Goal: Task Accomplishment & Management: Manage account settings

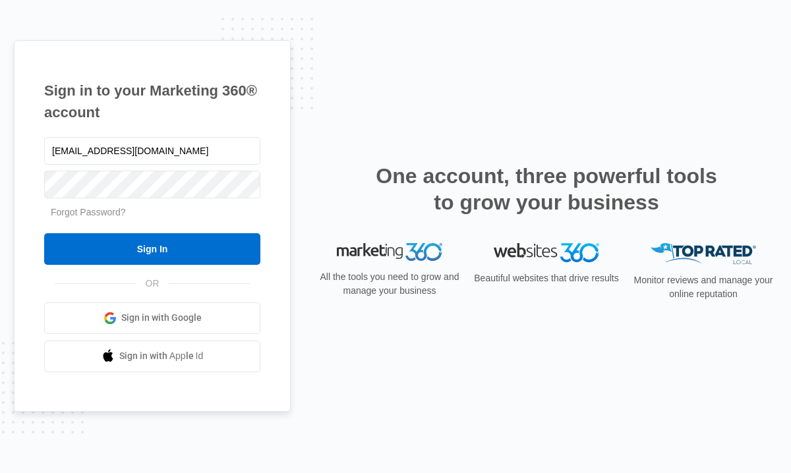
type input "sherribonds@howardhanna.com"
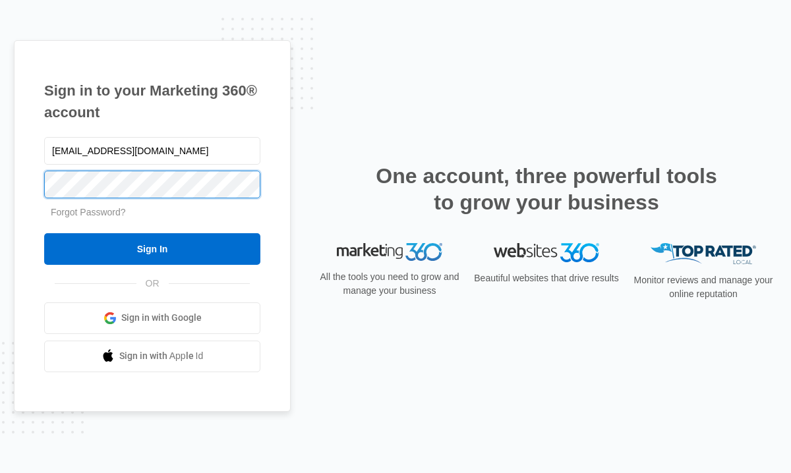
click at [44, 233] on input "Sign In" at bounding box center [152, 249] width 216 height 32
